Goal: Task Accomplishment & Management: Complete application form

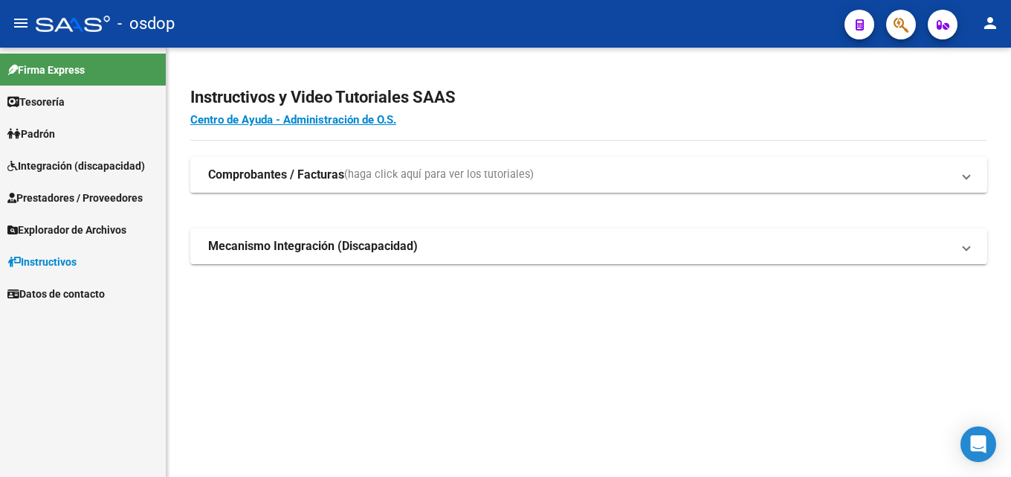
click at [129, 195] on span "Prestadores / Proveedores" at bounding box center [74, 198] width 135 height 16
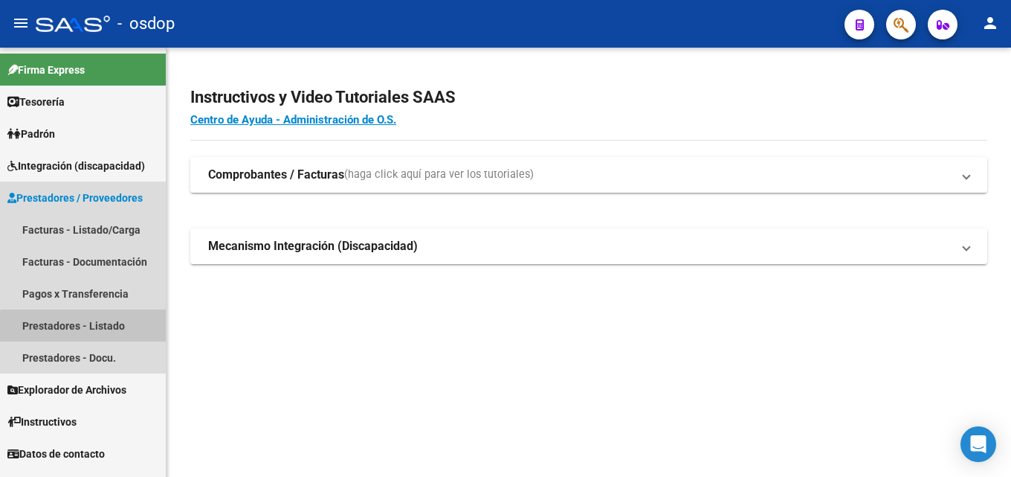
click at [100, 329] on link "Prestadores - Listado" at bounding box center [83, 325] width 166 height 32
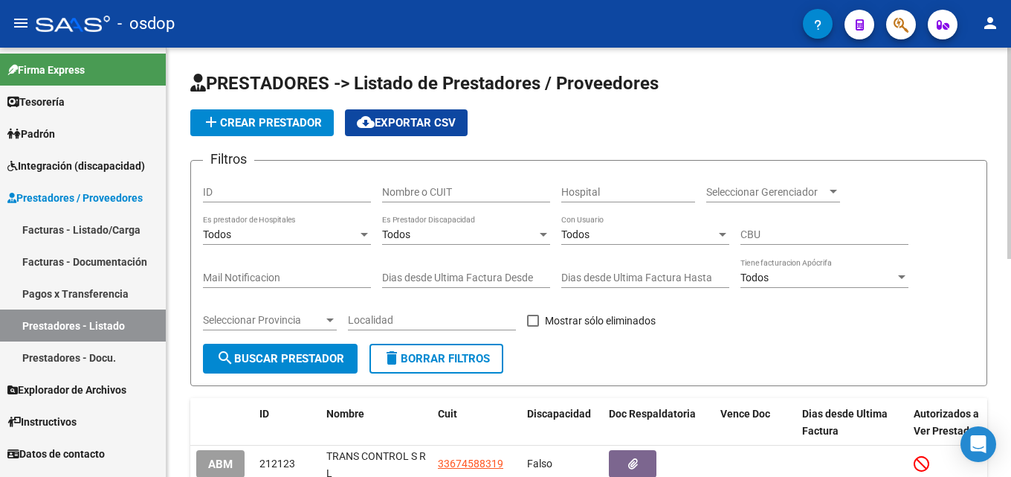
click at [422, 196] on input "Nombre o CUIT" at bounding box center [466, 192] width 168 height 13
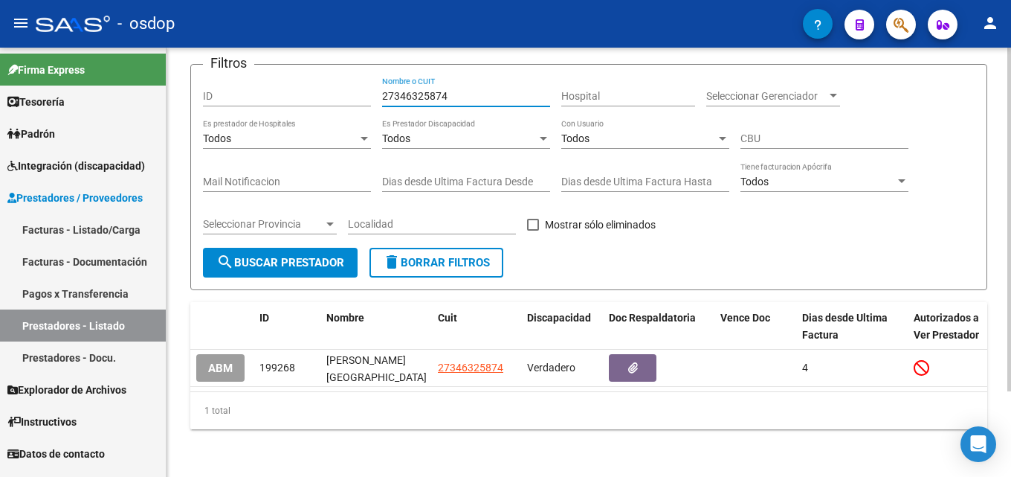
click at [1011, 362] on div at bounding box center [1010, 305] width 4 height 344
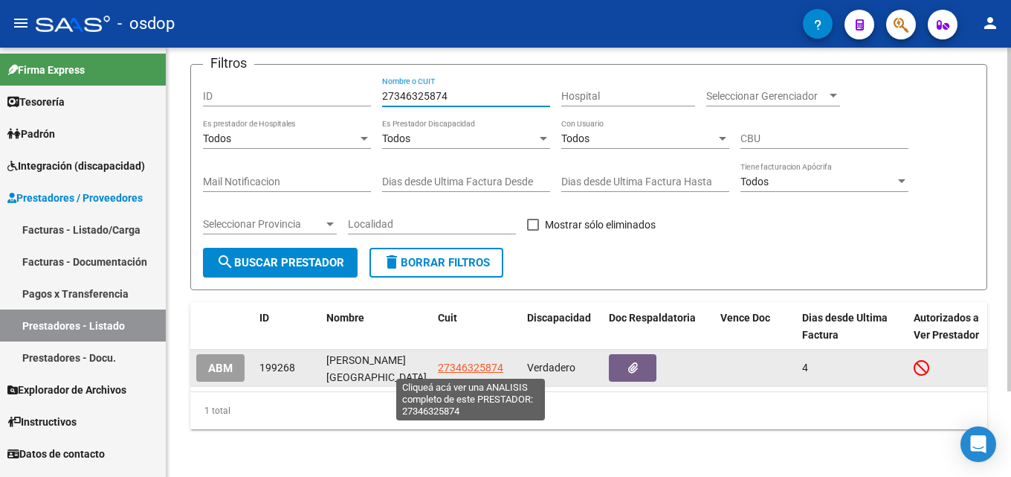
type input "27346325874"
click at [477, 367] on span "27346325874" at bounding box center [470, 367] width 65 height 12
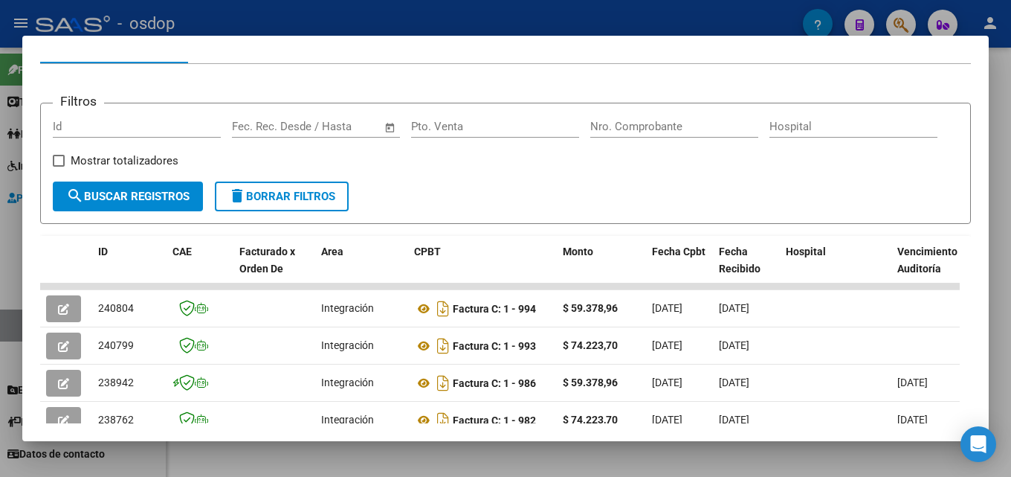
scroll to position [198, 0]
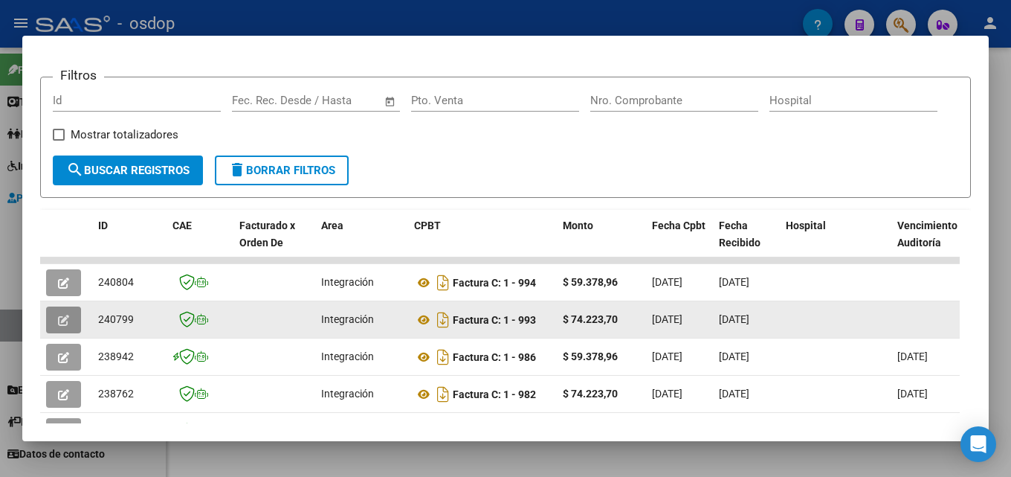
click at [65, 326] on icon "button" at bounding box center [63, 320] width 11 height 11
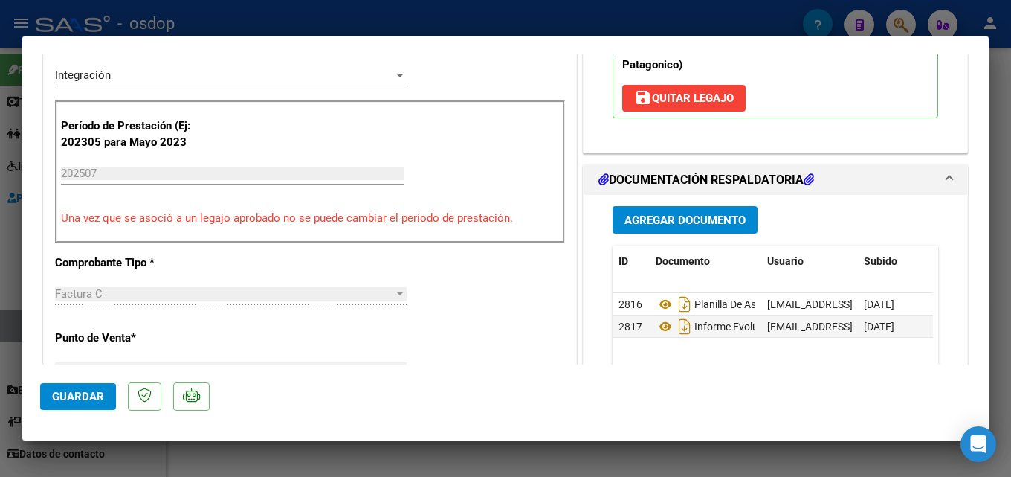
scroll to position [393, 0]
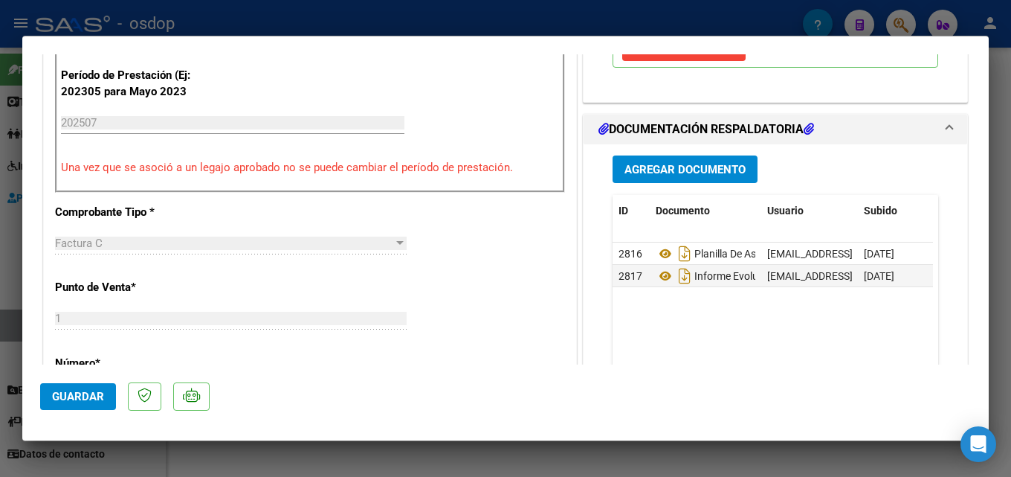
click at [1011, 223] on div at bounding box center [505, 238] width 1011 height 477
type input "$ 0,00"
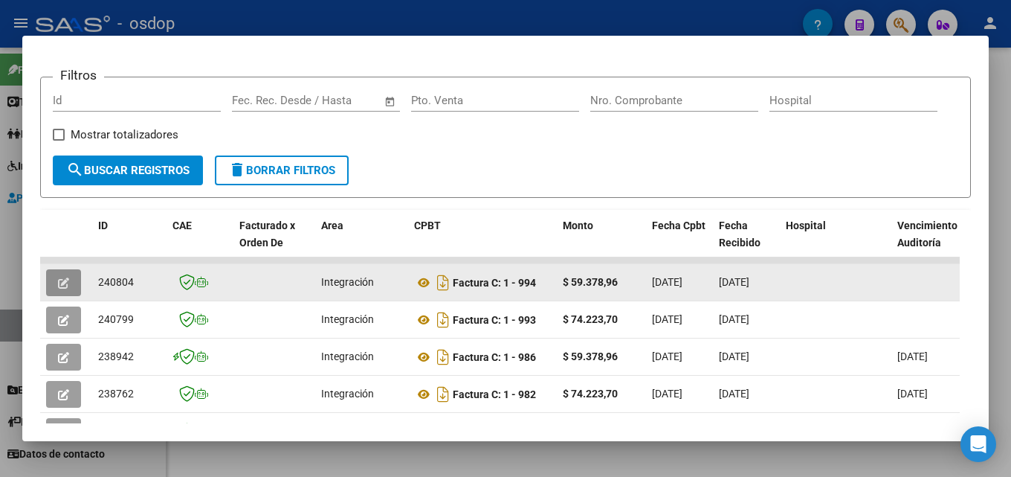
click at [70, 289] on button "button" at bounding box center [63, 282] width 35 height 27
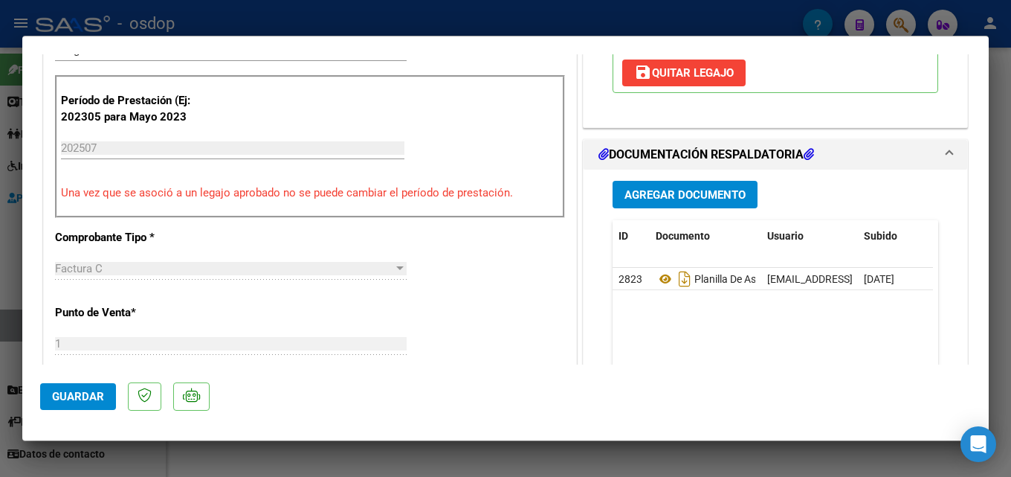
scroll to position [379, 0]
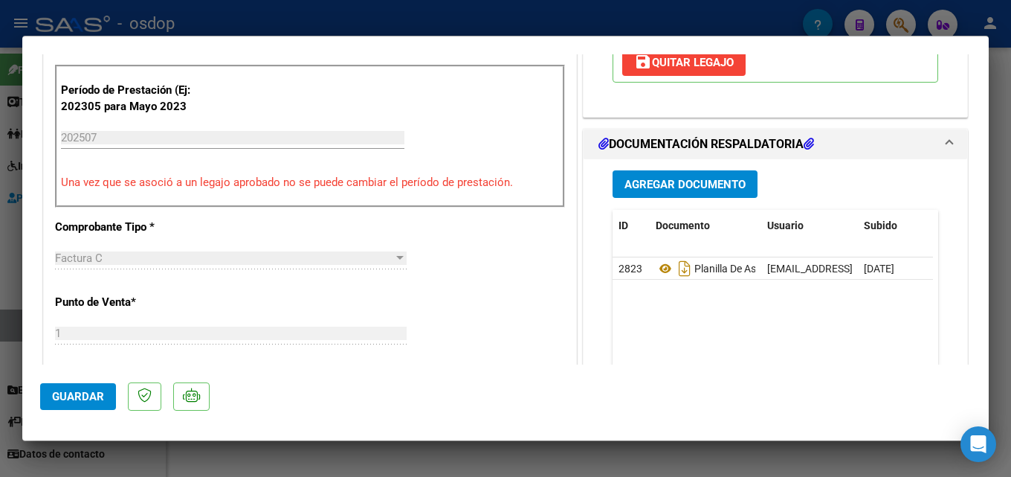
click at [1011, 225] on div at bounding box center [505, 238] width 1011 height 477
type input "$ 0,00"
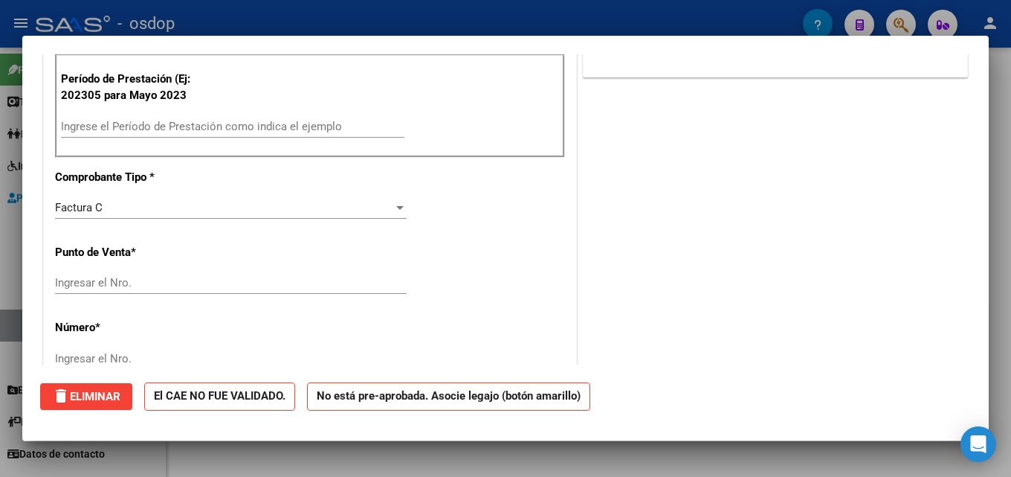
scroll to position [0, 0]
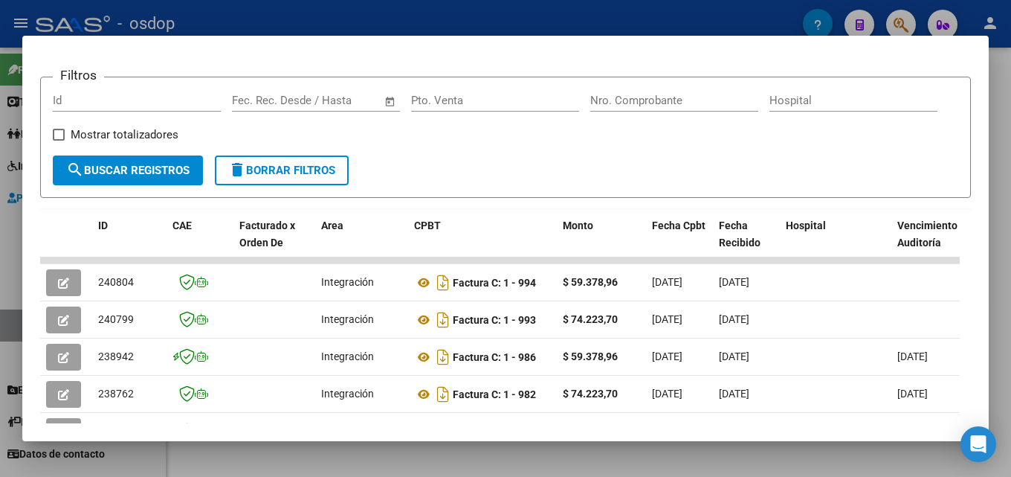
click at [1011, 177] on div at bounding box center [505, 238] width 1011 height 477
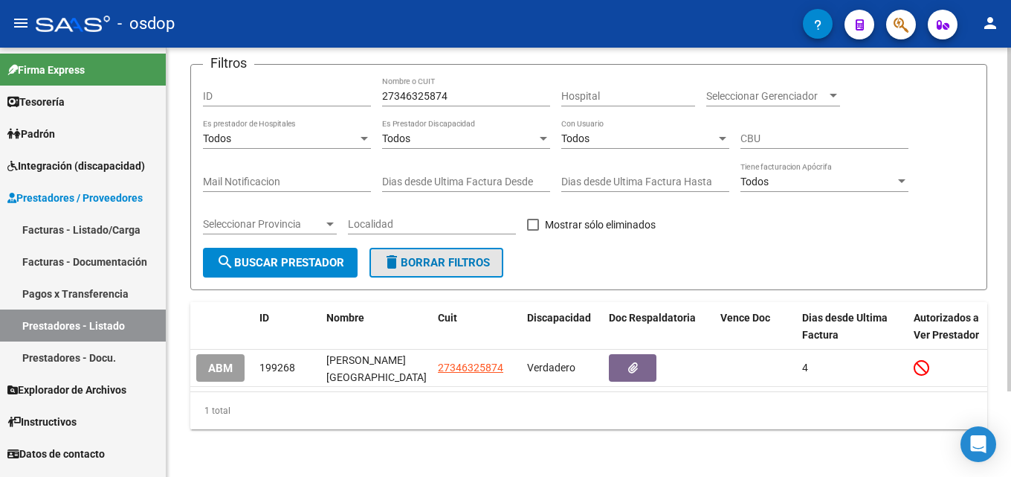
click at [453, 265] on span "delete Borrar Filtros" at bounding box center [436, 262] width 107 height 13
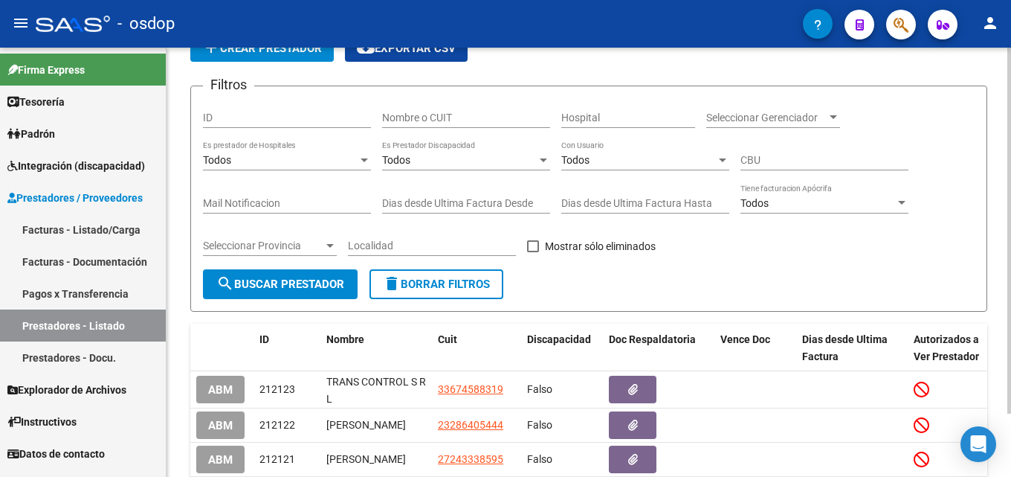
scroll to position [97, 0]
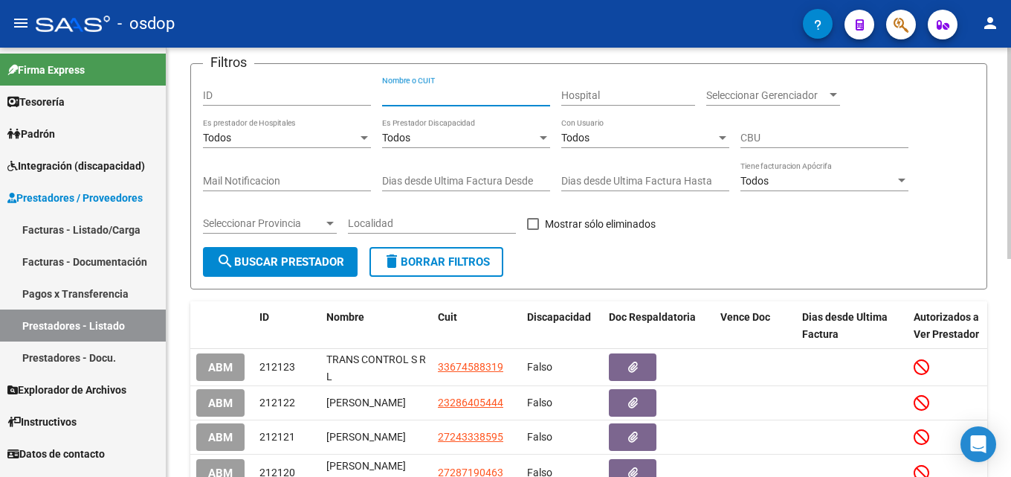
click at [422, 94] on input "Nombre o CUIT" at bounding box center [466, 95] width 168 height 13
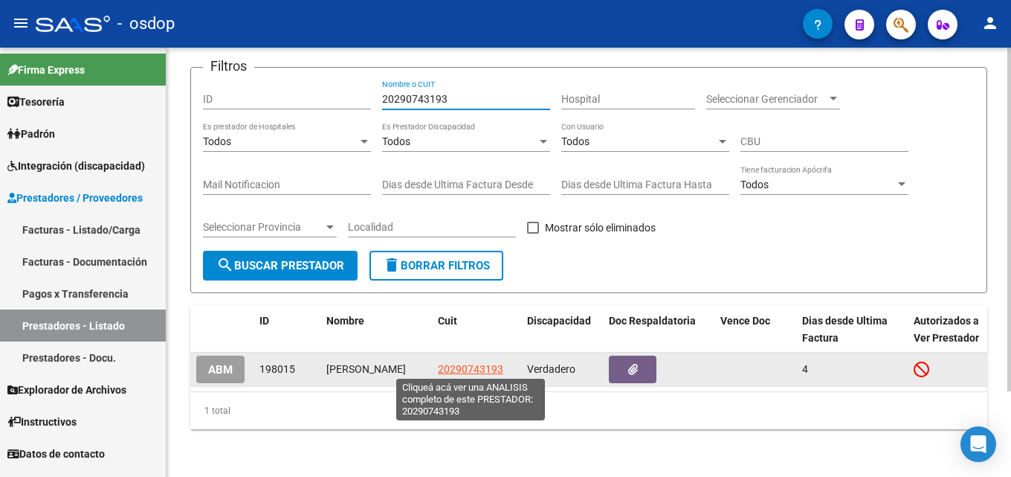
type input "20290743193"
click at [476, 368] on span "20290743193" at bounding box center [470, 369] width 65 height 12
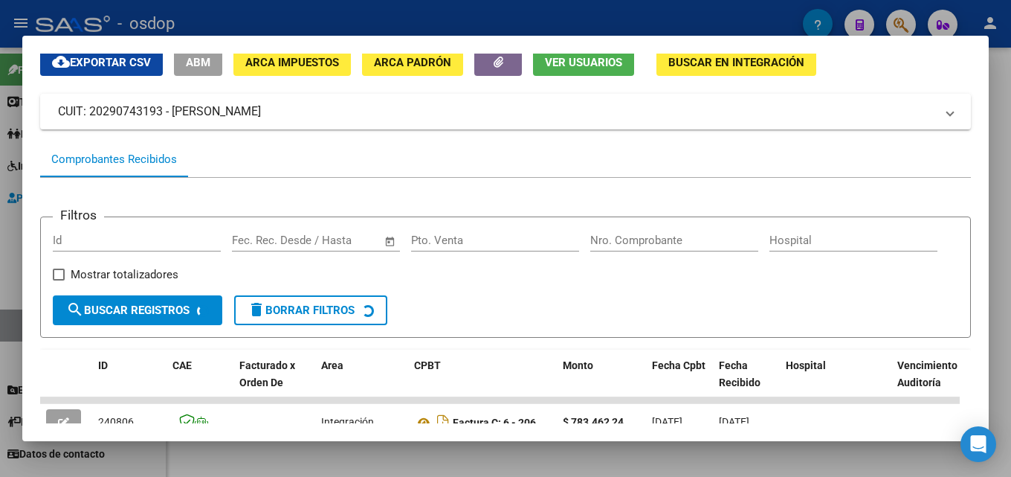
scroll to position [59, 0]
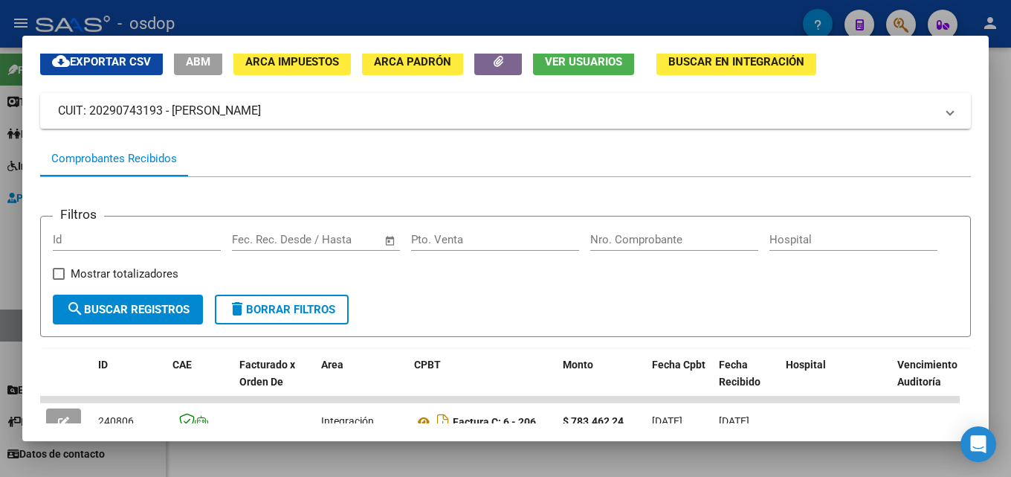
drag, startPoint x: 977, startPoint y: 191, endPoint x: 980, endPoint y: 244, distance: 52.9
click at [980, 244] on mat-dialog-content "Análisis Prestador - CUIT: 20290743193 cloud_download Exportar CSV ABM ARCA Imp…" at bounding box center [505, 239] width 967 height 370
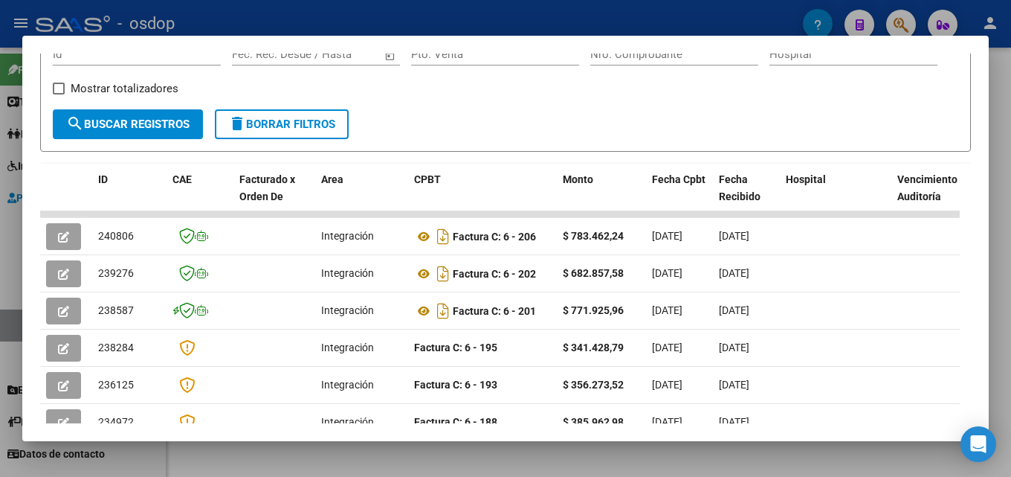
scroll to position [245, 0]
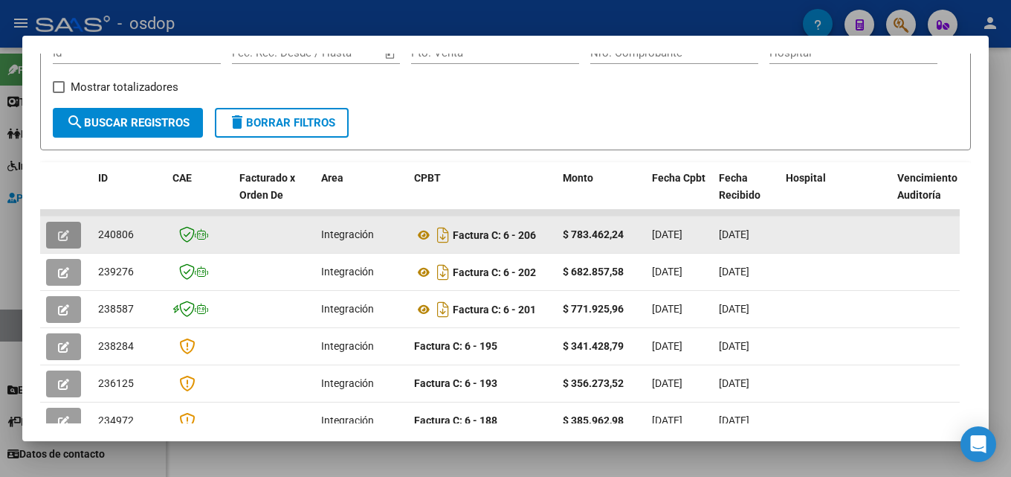
click at [62, 241] on icon "button" at bounding box center [63, 235] width 11 height 11
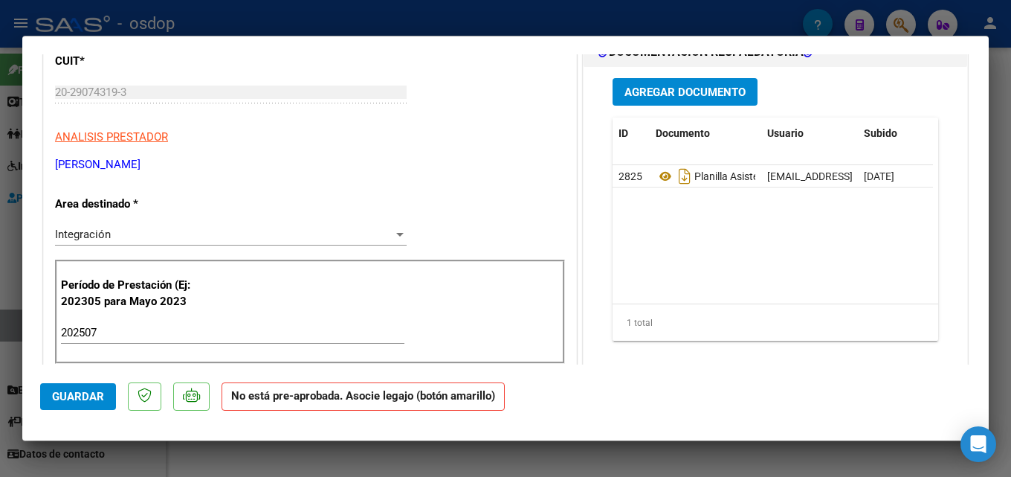
scroll to position [0, 0]
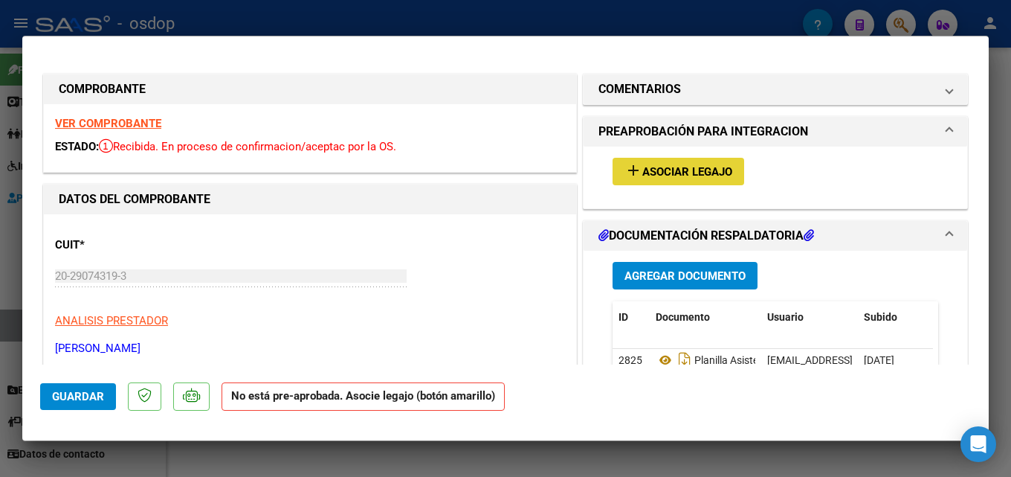
click at [652, 164] on span "add Asociar Legajo" at bounding box center [679, 170] width 108 height 13
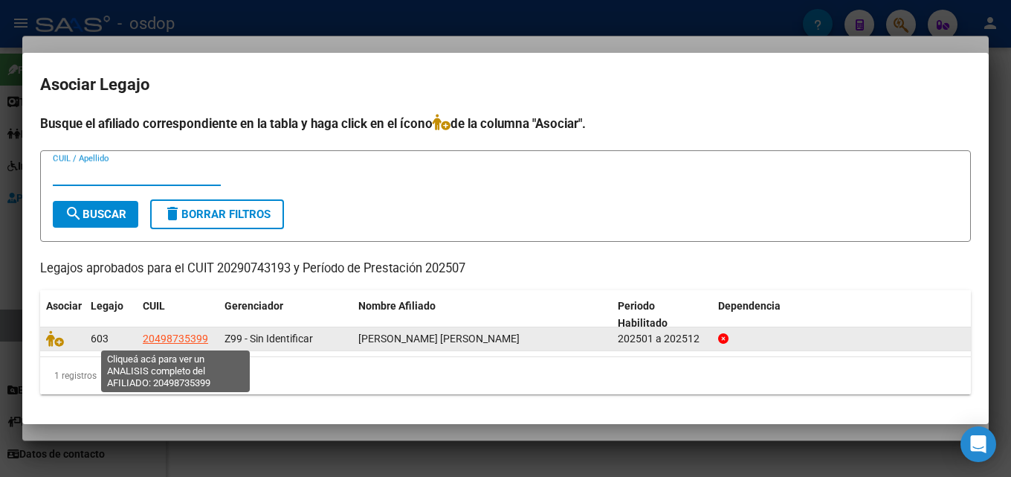
click at [184, 339] on span "20498735399" at bounding box center [175, 338] width 65 height 12
type textarea "20498735399"
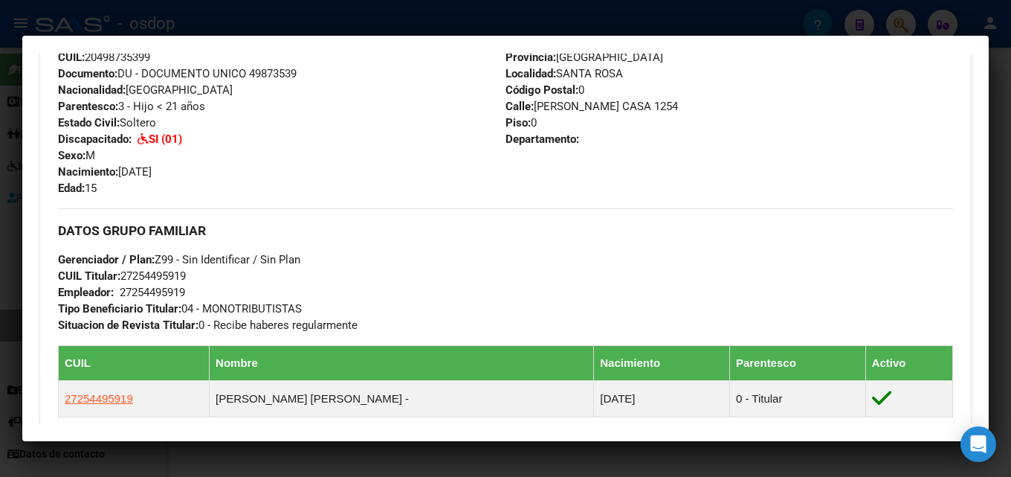
scroll to position [581, 0]
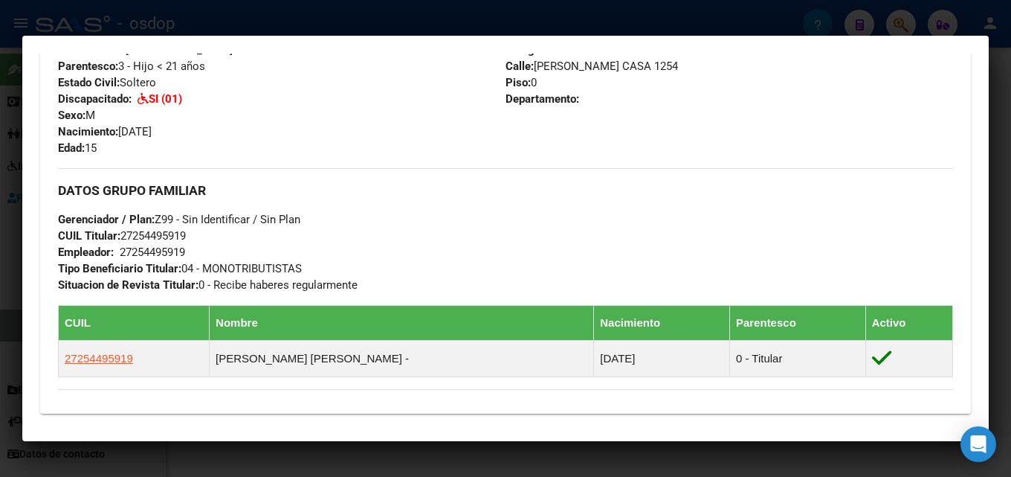
click at [1008, 252] on div at bounding box center [505, 238] width 1011 height 477
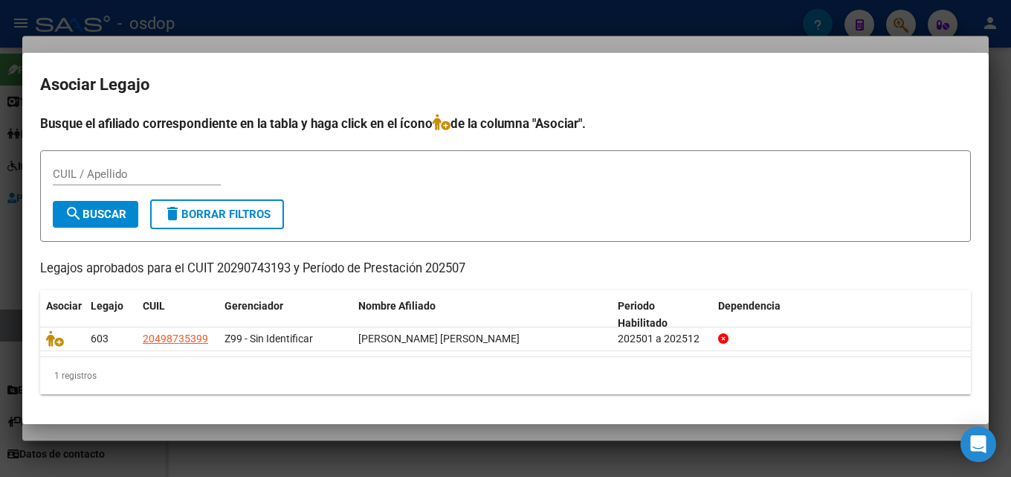
click at [1003, 161] on div at bounding box center [505, 238] width 1011 height 477
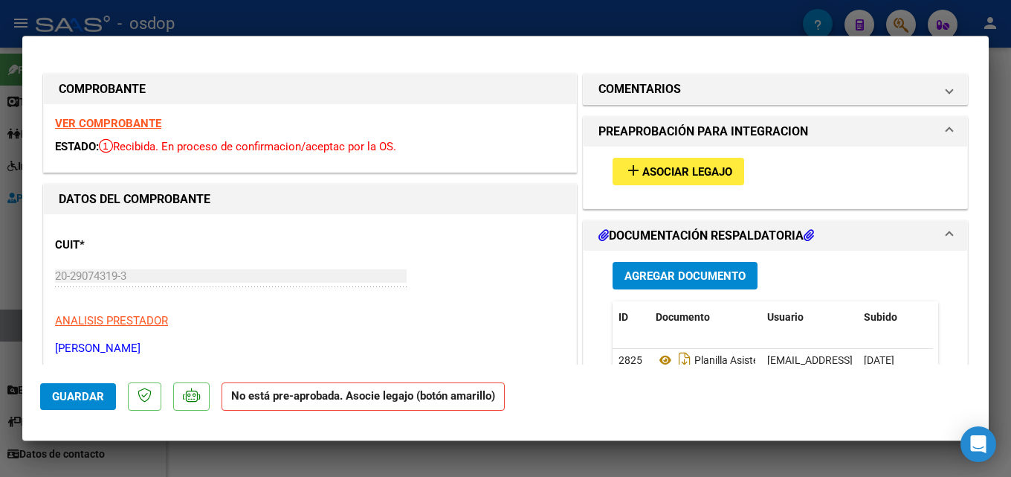
click at [1011, 199] on div at bounding box center [505, 238] width 1011 height 477
type input "$ 0,00"
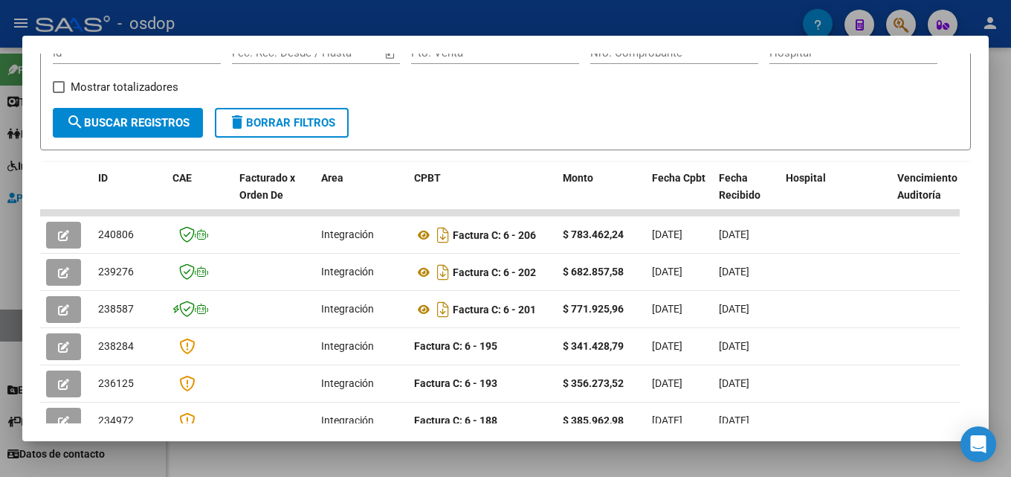
click at [1011, 199] on div at bounding box center [505, 238] width 1011 height 477
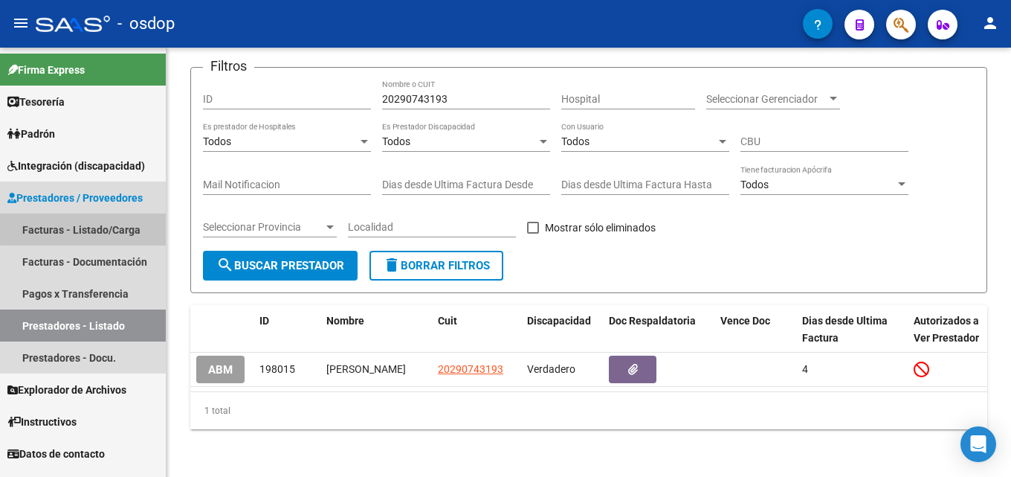
click at [96, 227] on link "Facturas - Listado/Carga" at bounding box center [83, 229] width 166 height 32
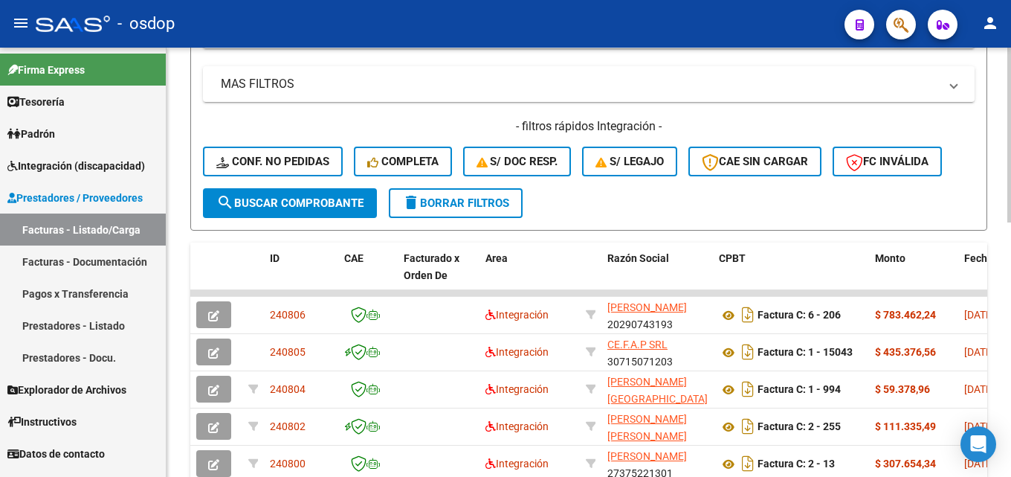
scroll to position [346, 0]
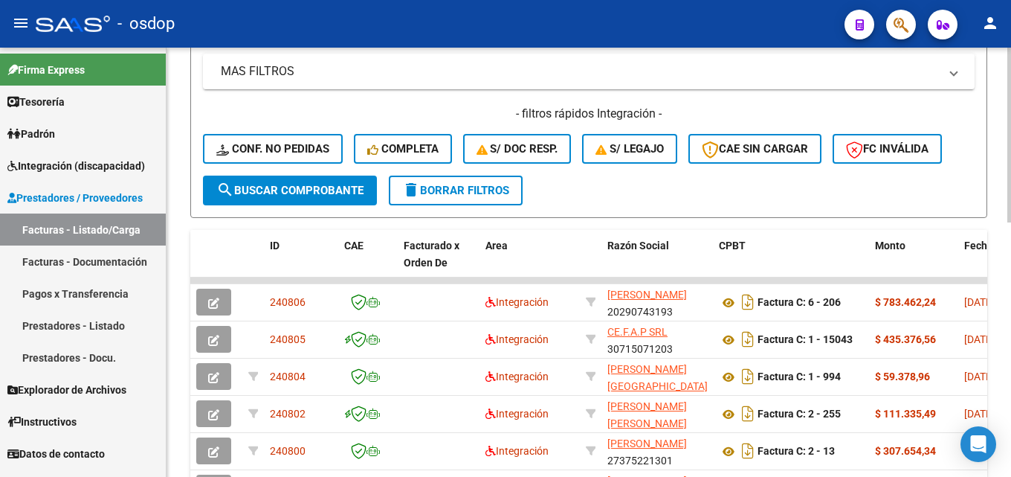
click at [1010, 318] on div at bounding box center [1010, 278] width 4 height 175
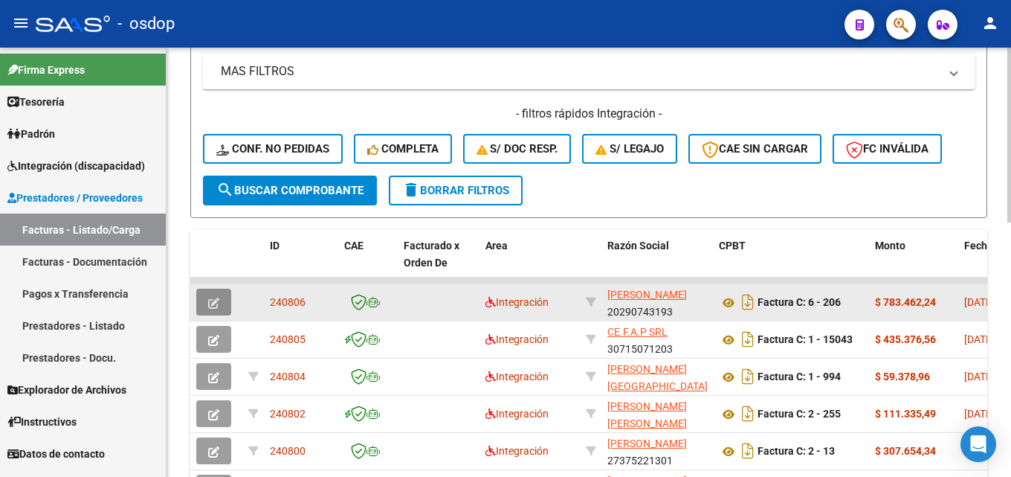
click at [211, 297] on icon "button" at bounding box center [213, 302] width 11 height 11
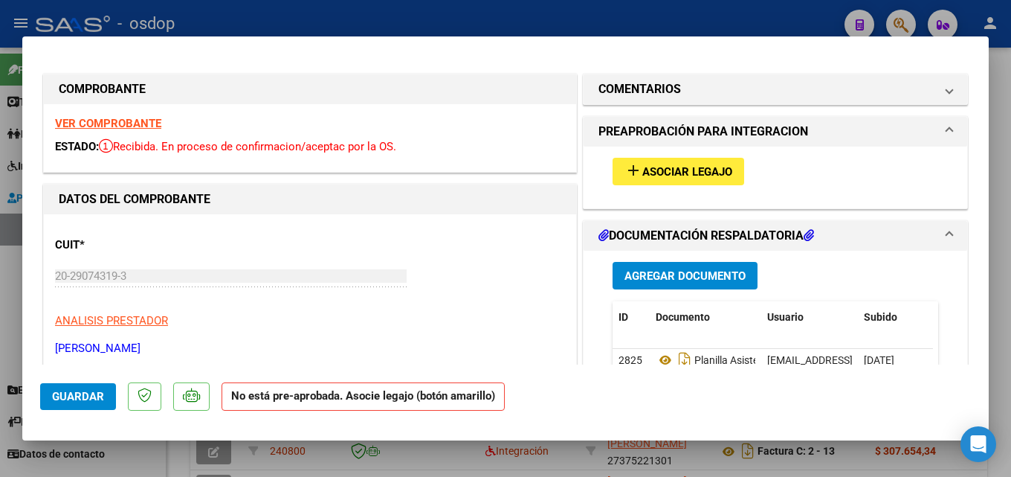
click at [680, 170] on span "Asociar Legajo" at bounding box center [688, 171] width 90 height 13
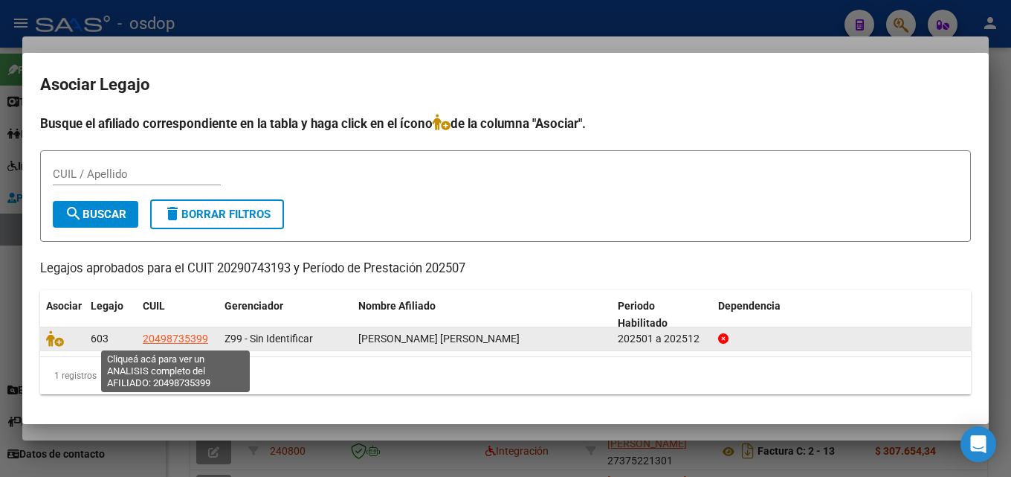
click at [165, 340] on span "20498735399" at bounding box center [175, 338] width 65 height 12
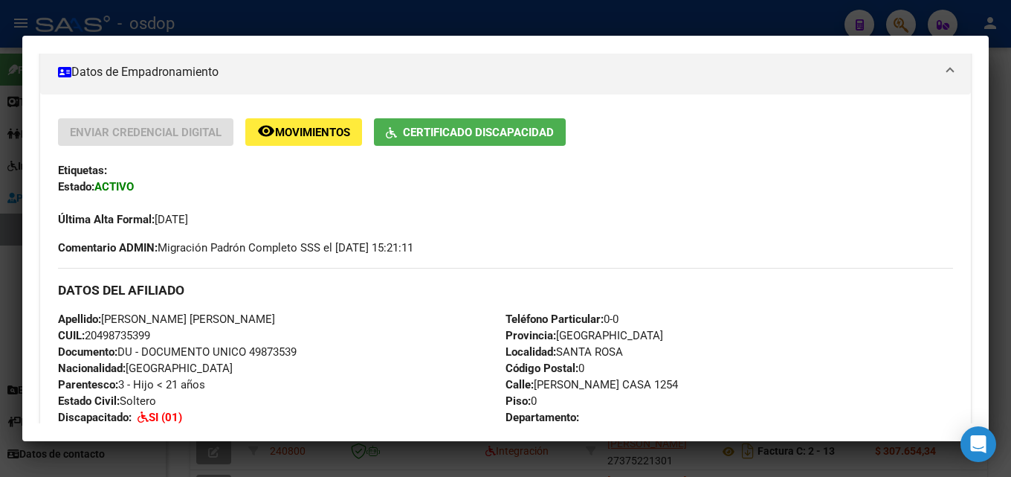
scroll to position [257, 0]
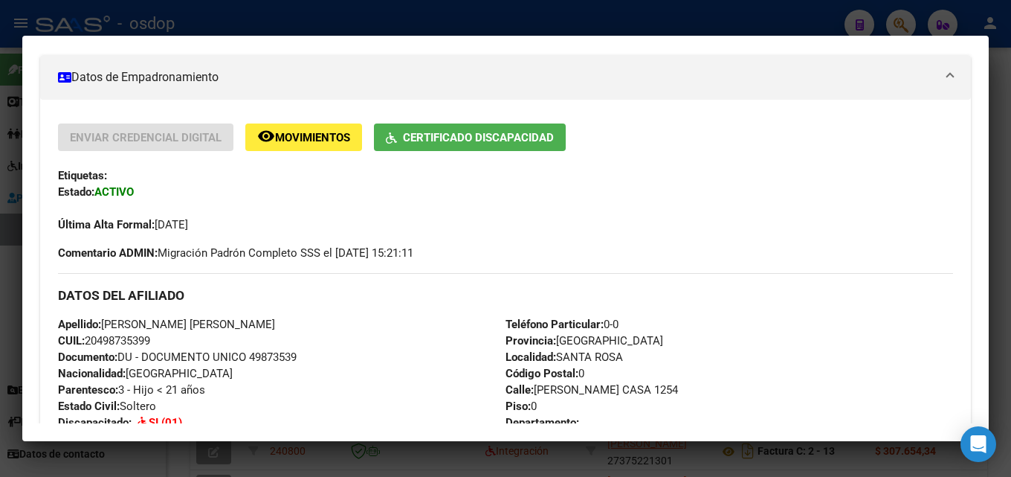
click at [1011, 219] on div at bounding box center [505, 238] width 1011 height 477
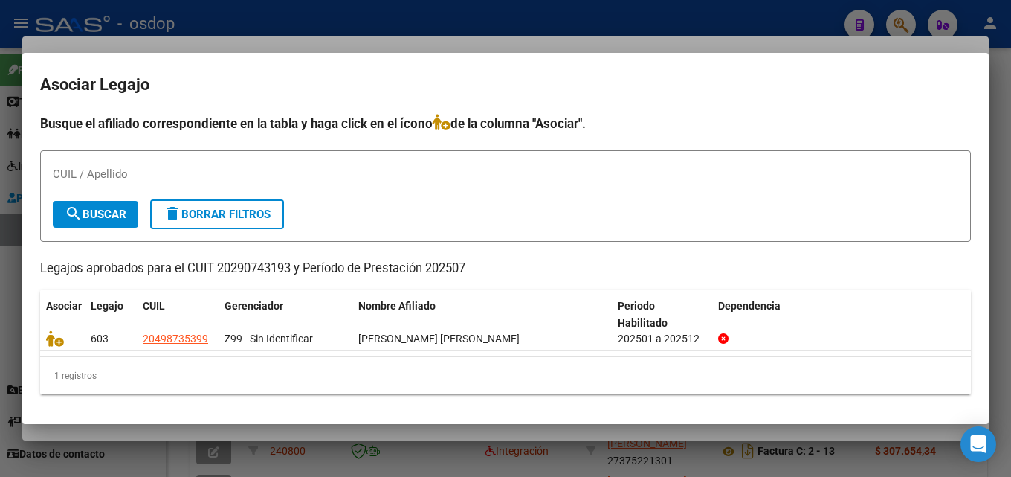
click at [1009, 112] on div at bounding box center [505, 238] width 1011 height 477
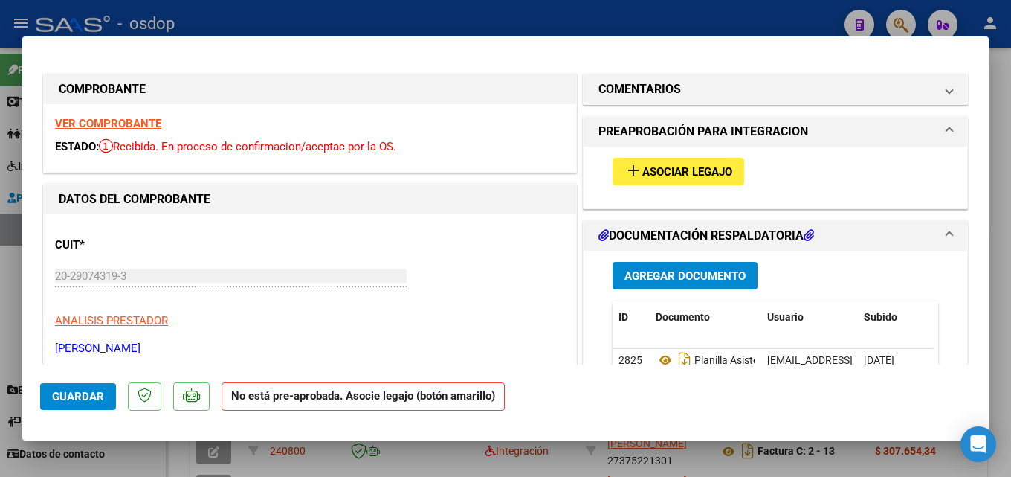
click at [1008, 113] on div at bounding box center [505, 238] width 1011 height 477
type input "$ 0,00"
